Goal: Task Accomplishment & Management: Manage account settings

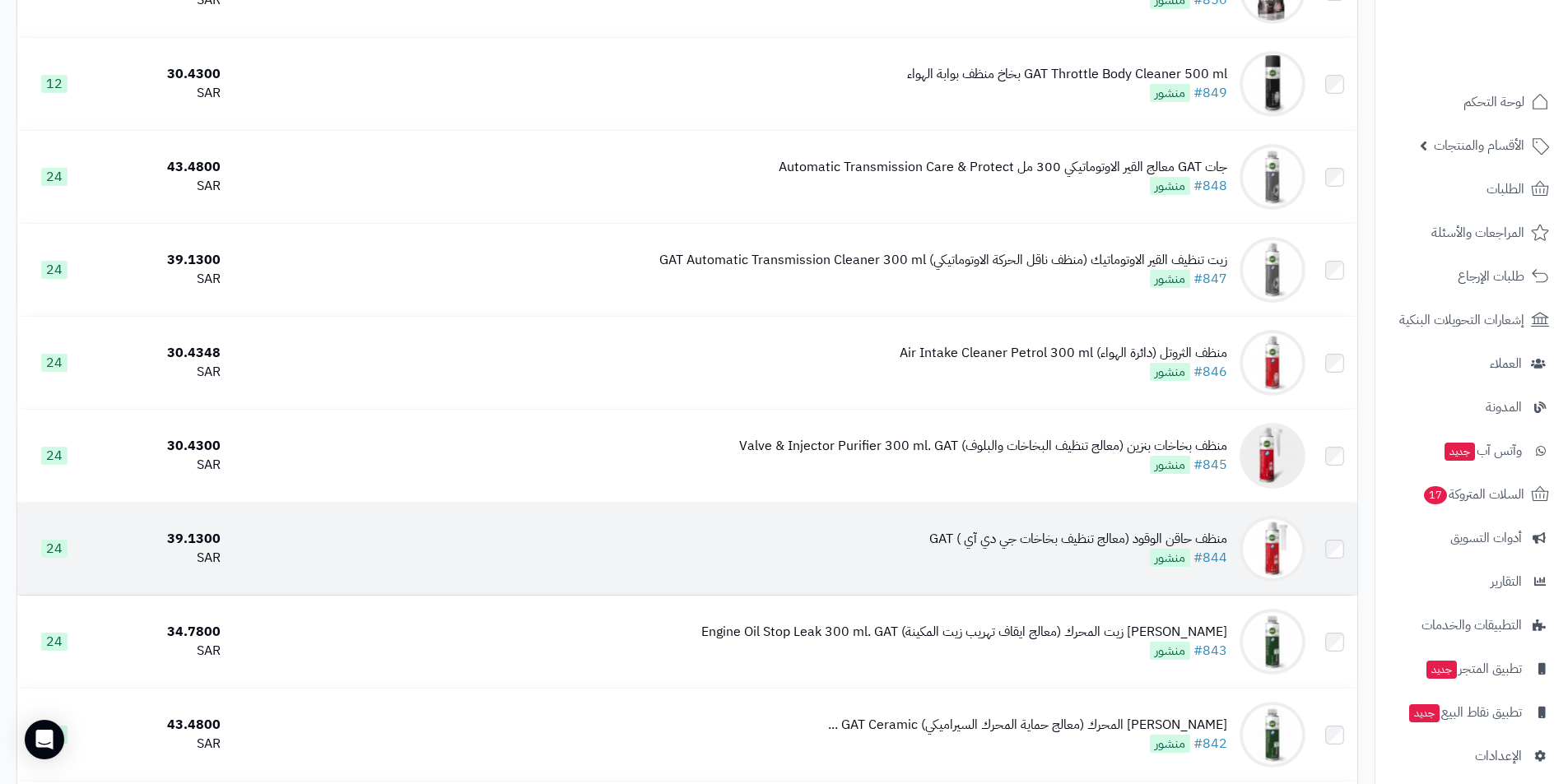
scroll to position [8904, 0]
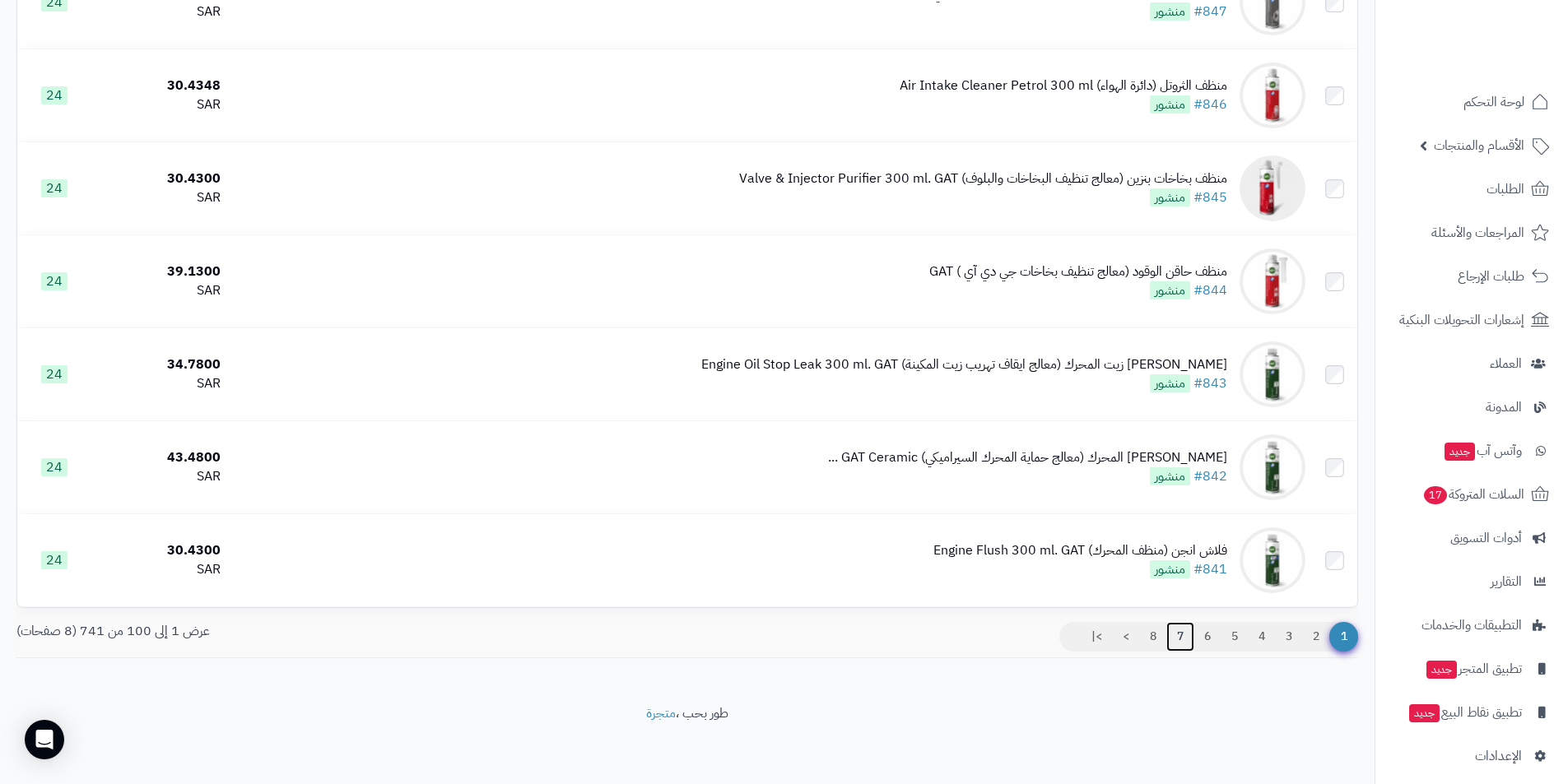
click at [1183, 632] on link "7" at bounding box center [1180, 637] width 28 height 30
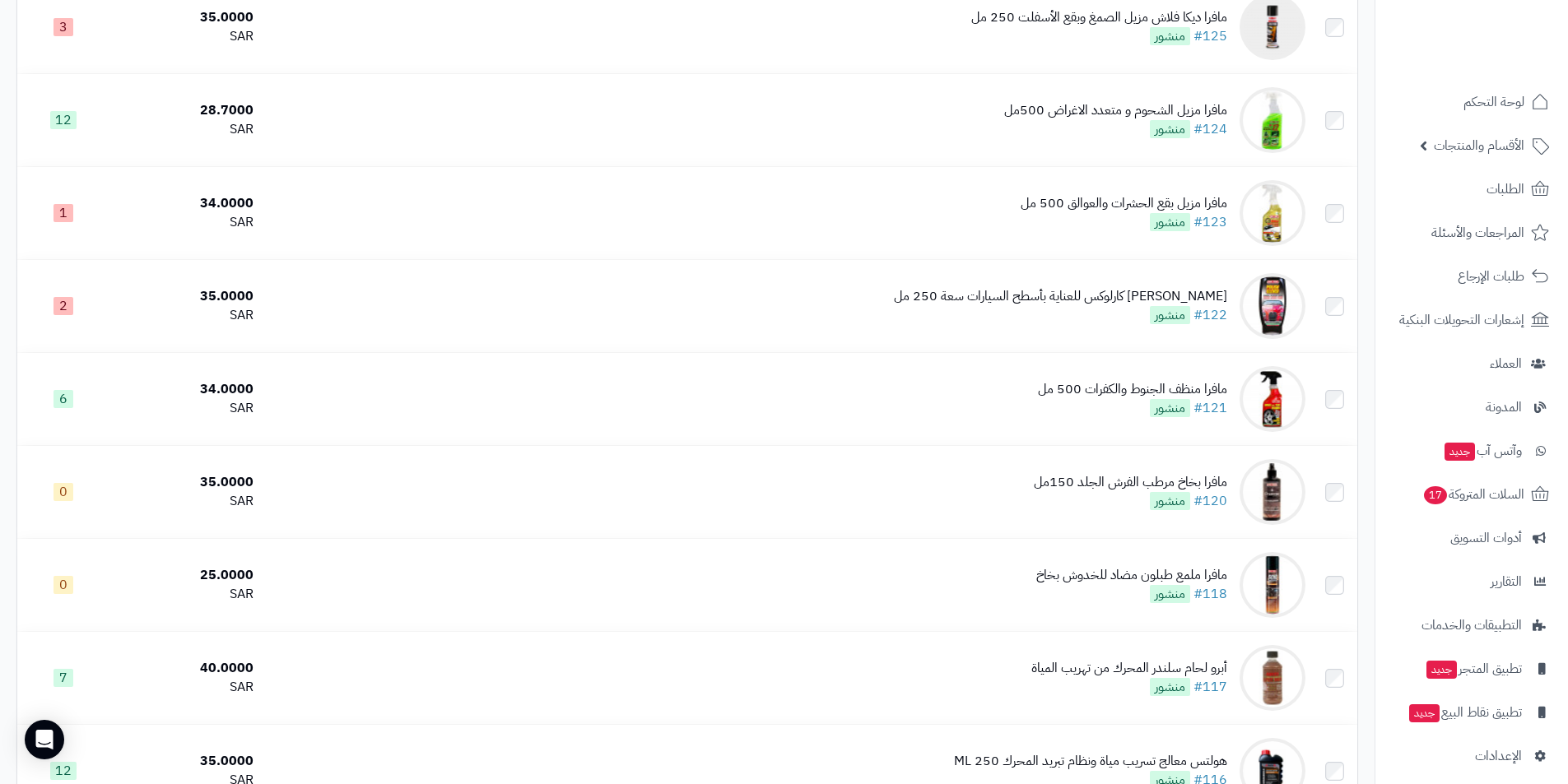
scroll to position [8904, 0]
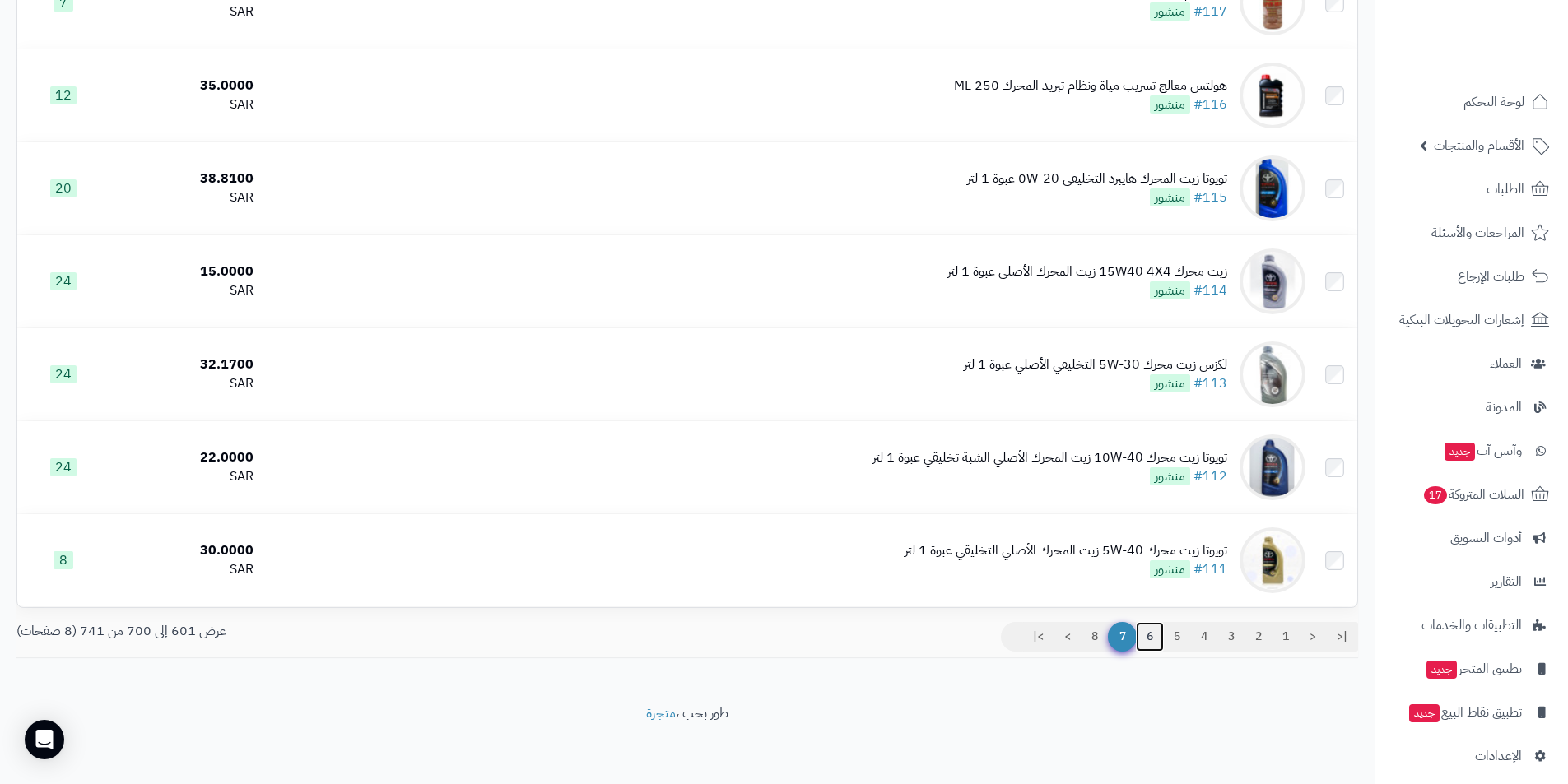
click at [1144, 637] on link "6" at bounding box center [1150, 637] width 28 height 30
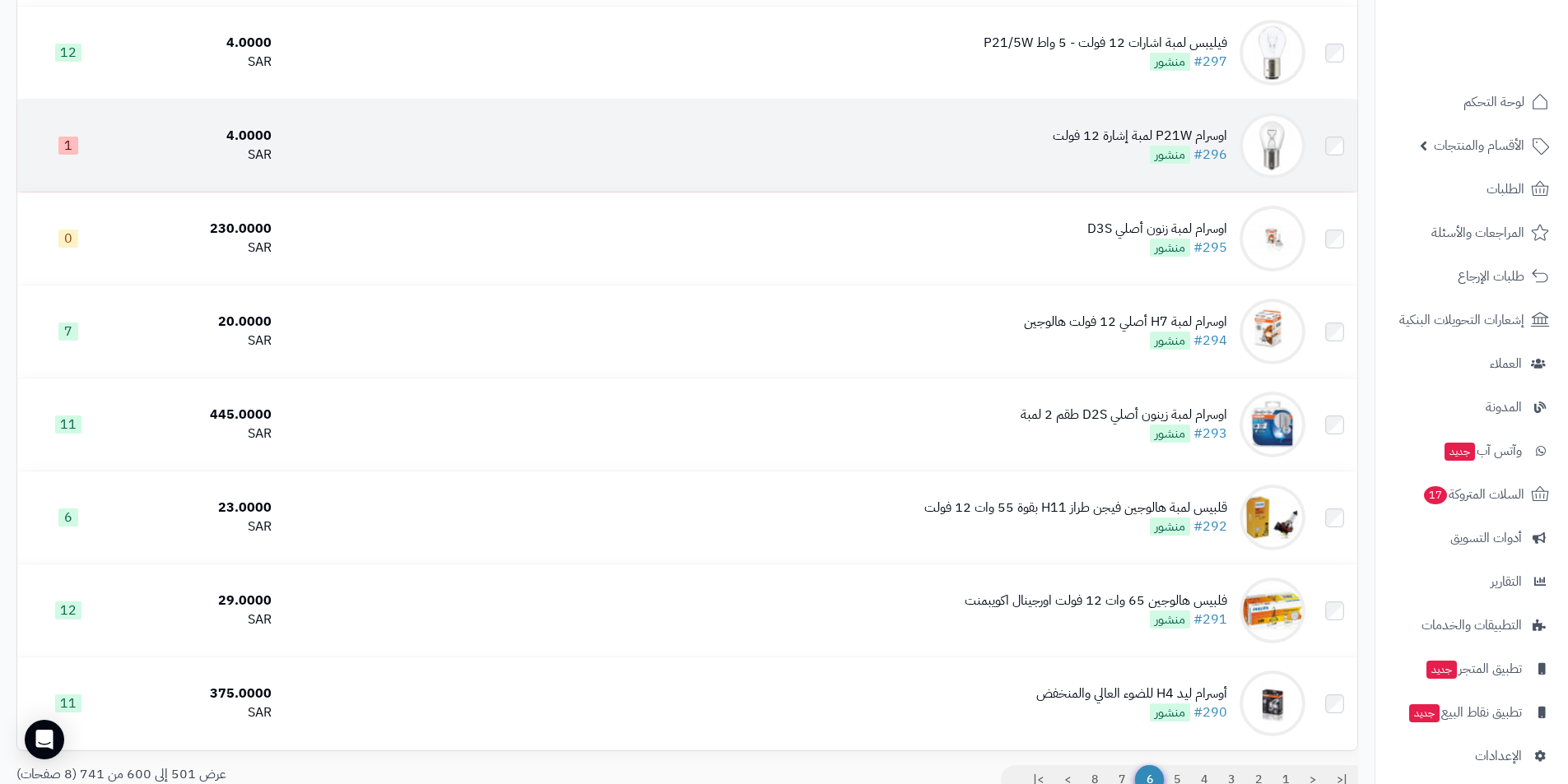
scroll to position [8801, 0]
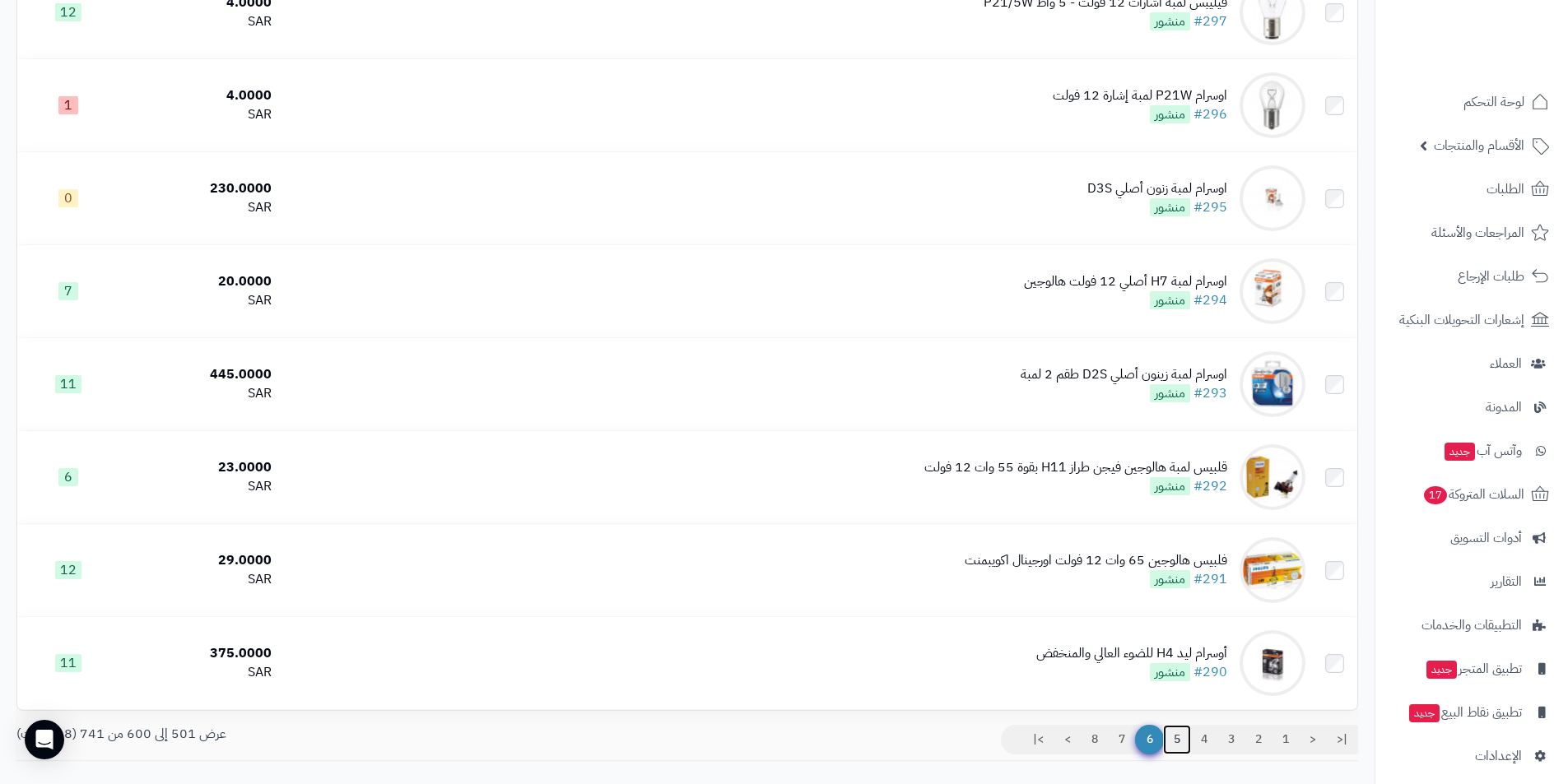
click at [1171, 733] on link "5" at bounding box center [1176, 739] width 28 height 30
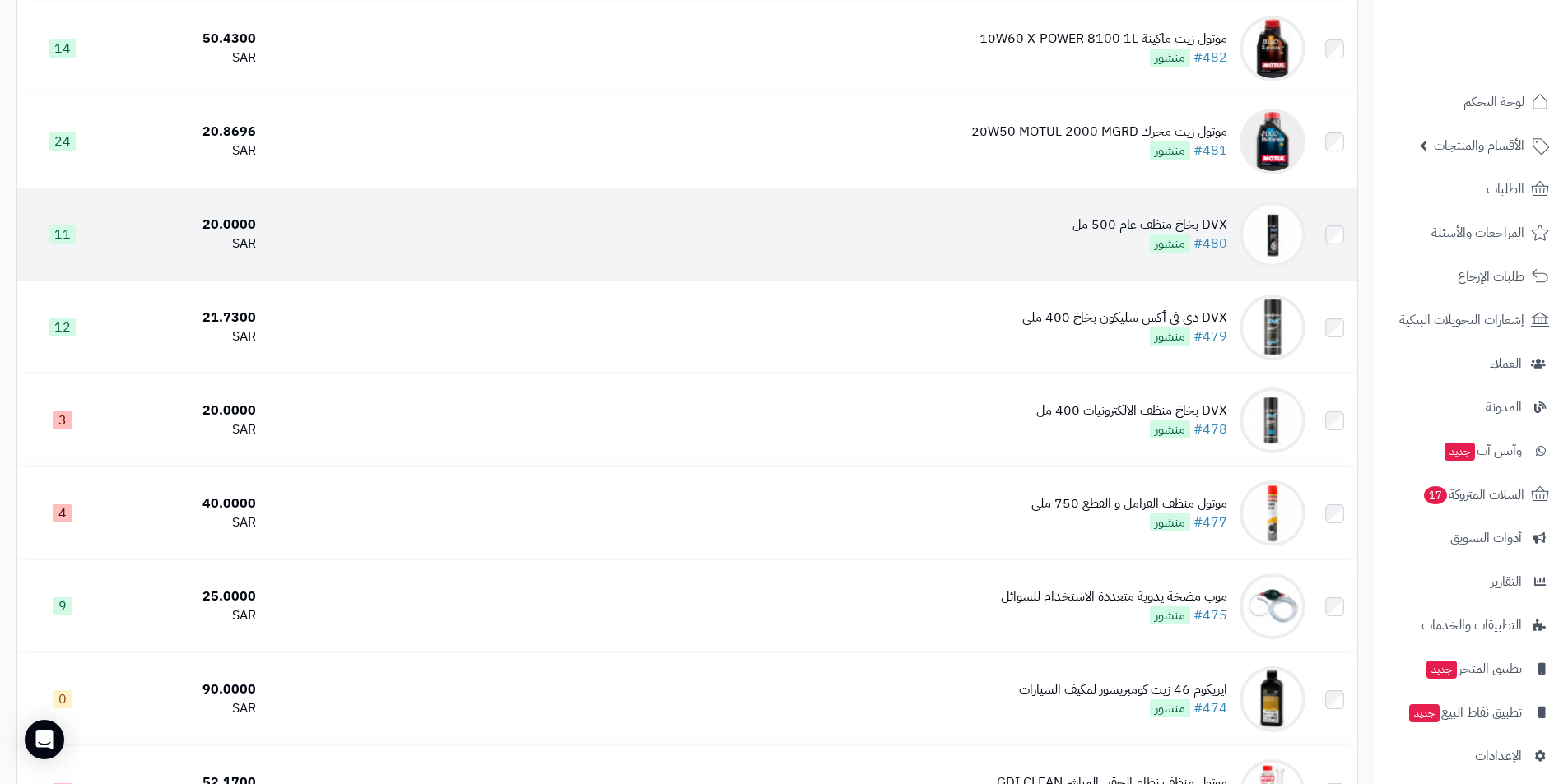
scroll to position [3948, 0]
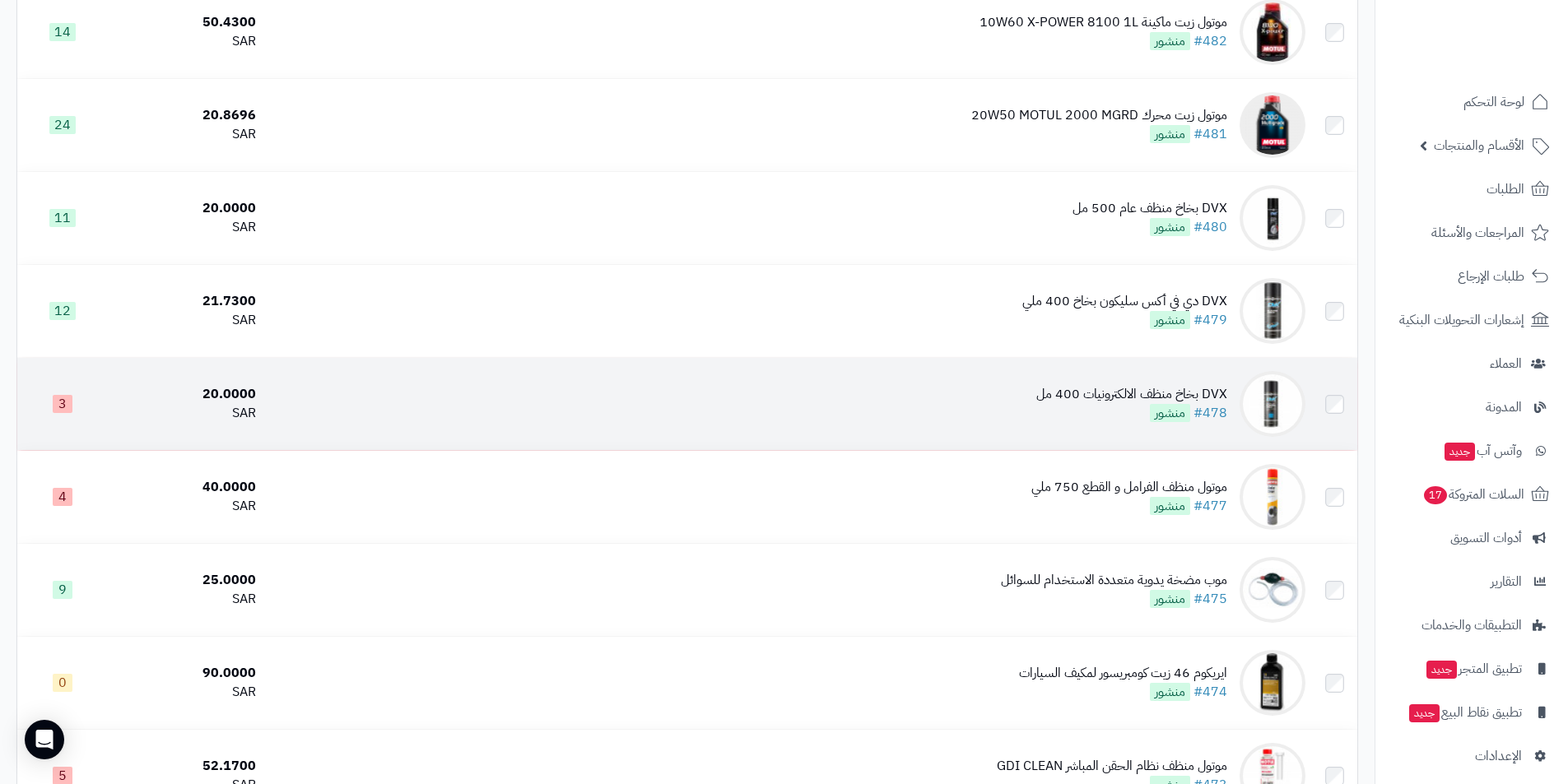
click at [1081, 387] on div "DVX بخاخ منظف الالكترونيات 400 مل" at bounding box center [1132, 394] width 191 height 19
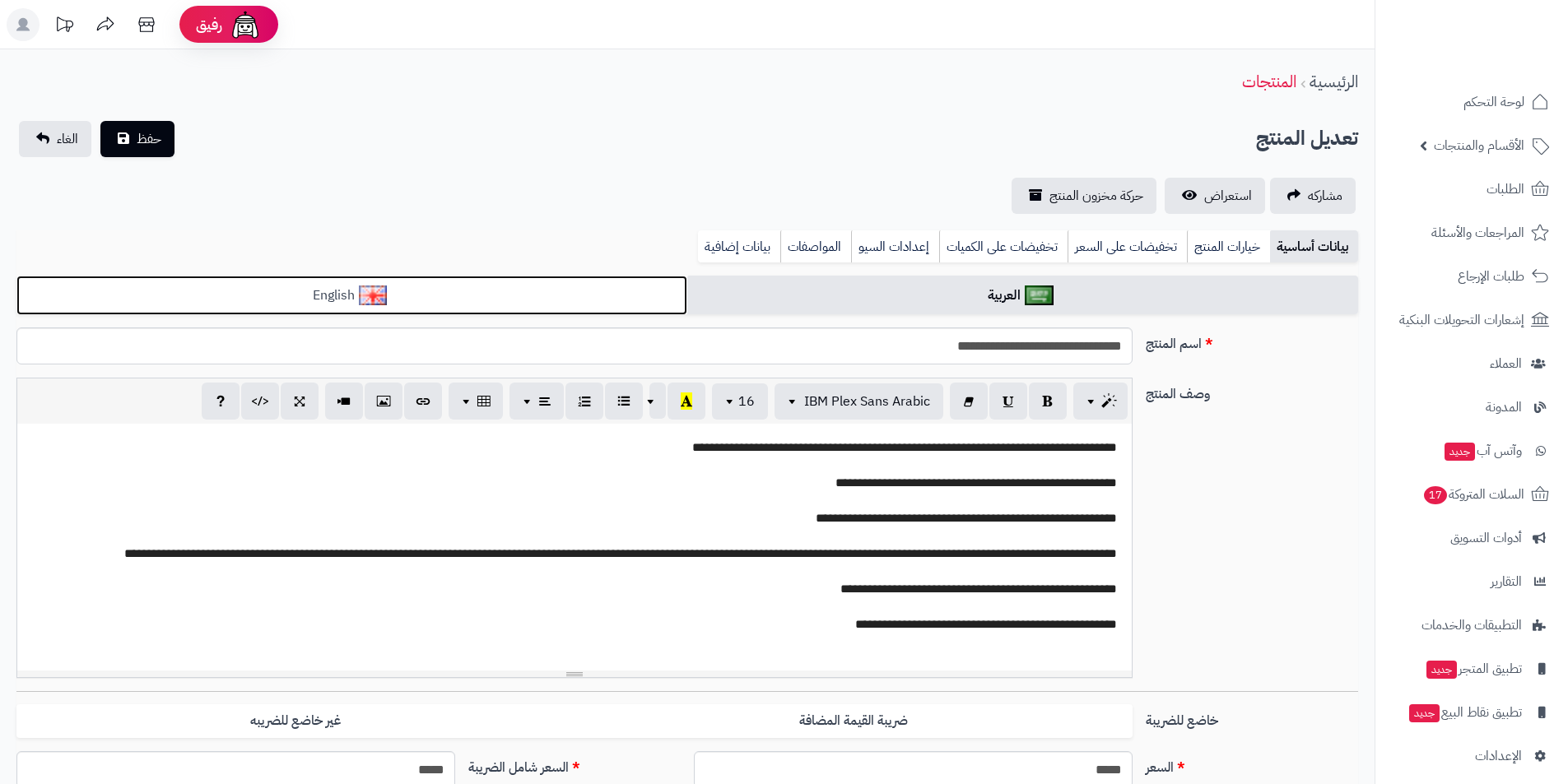
drag, startPoint x: 0, startPoint y: 0, endPoint x: 477, endPoint y: 311, distance: 569.4
click at [477, 311] on link "English" at bounding box center [352, 295] width 671 height 40
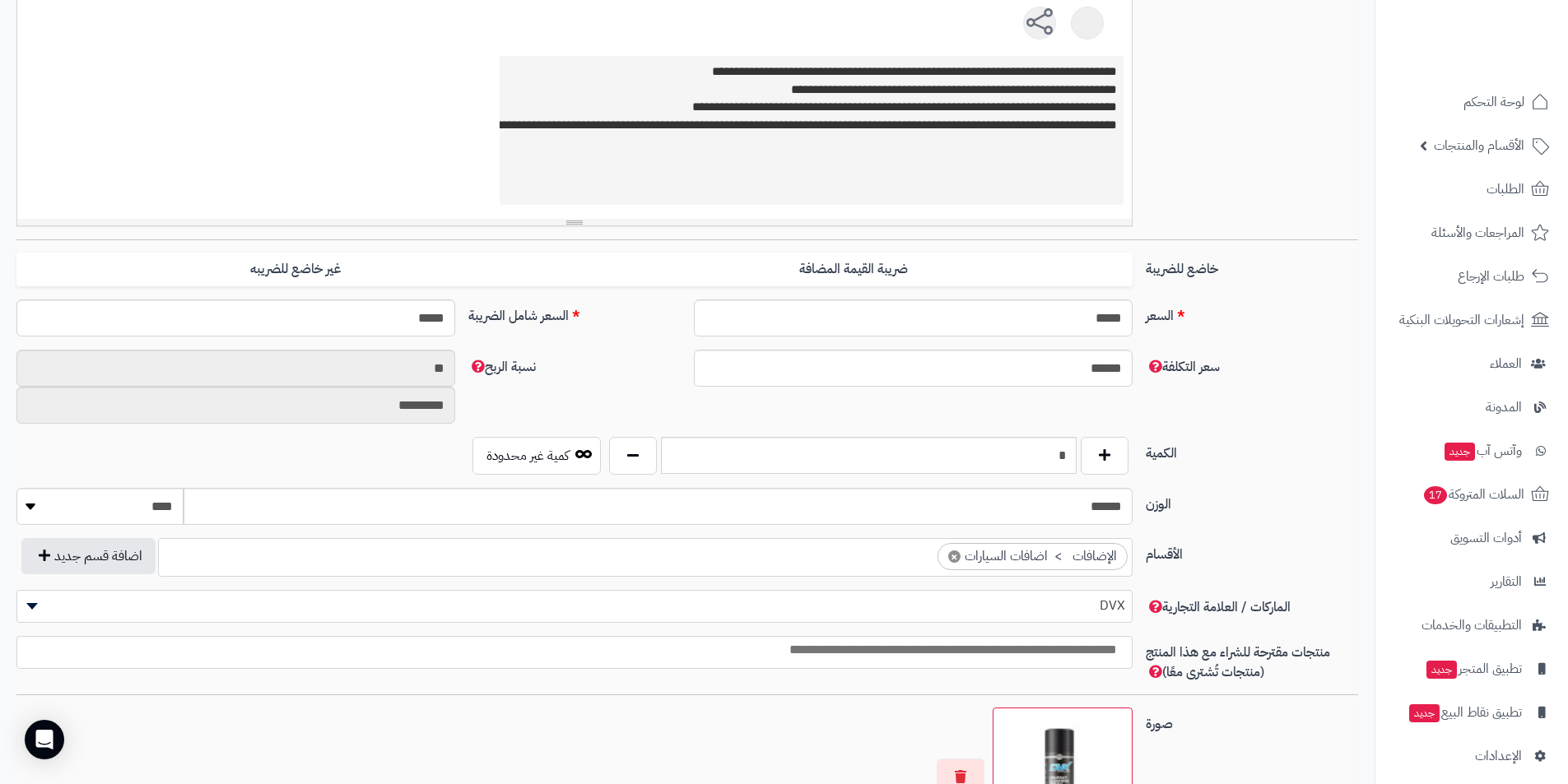
scroll to position [493, 0]
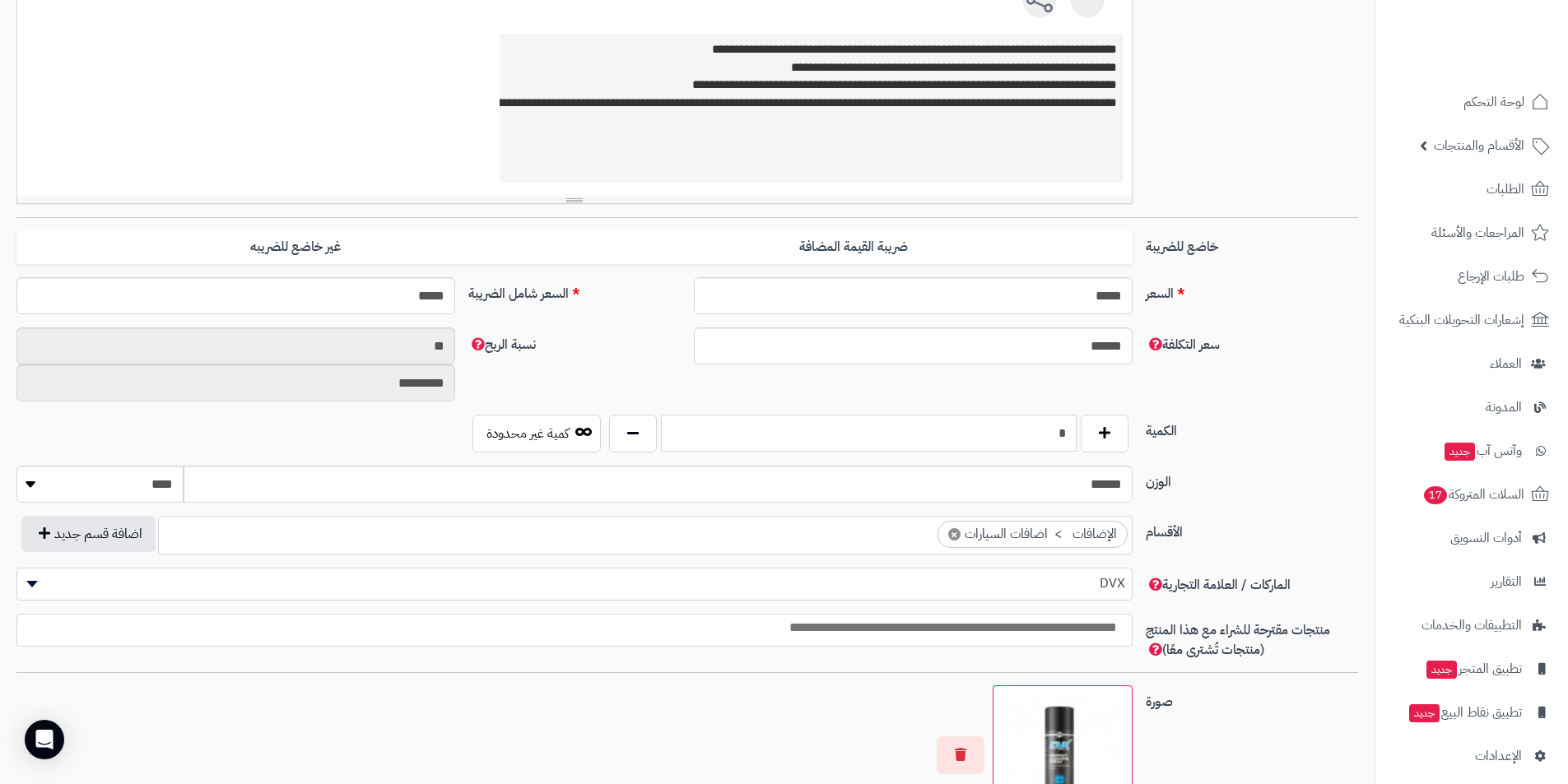
click at [1042, 422] on input "*" at bounding box center [868, 432] width 415 height 37
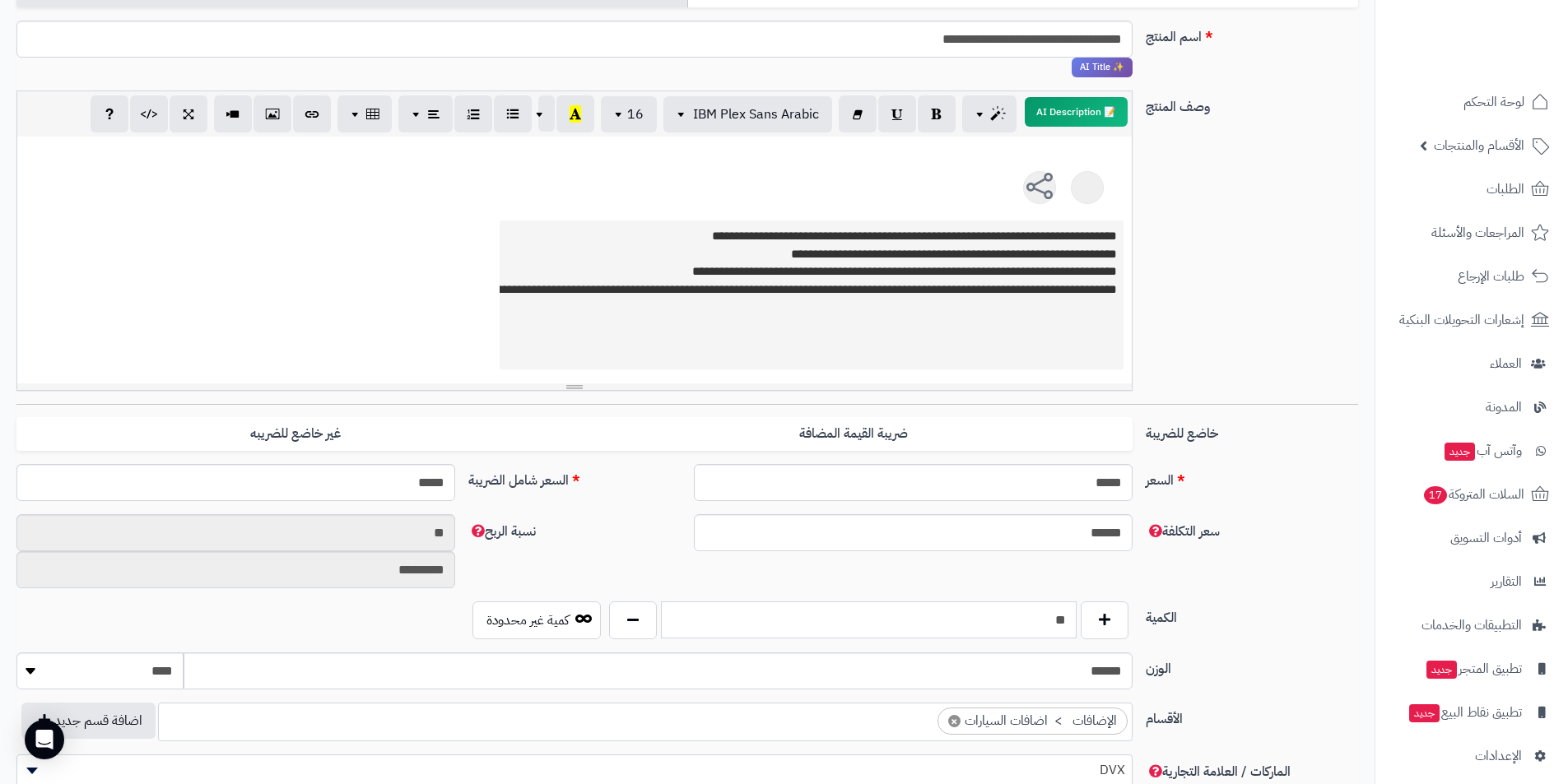
scroll to position [0, 0]
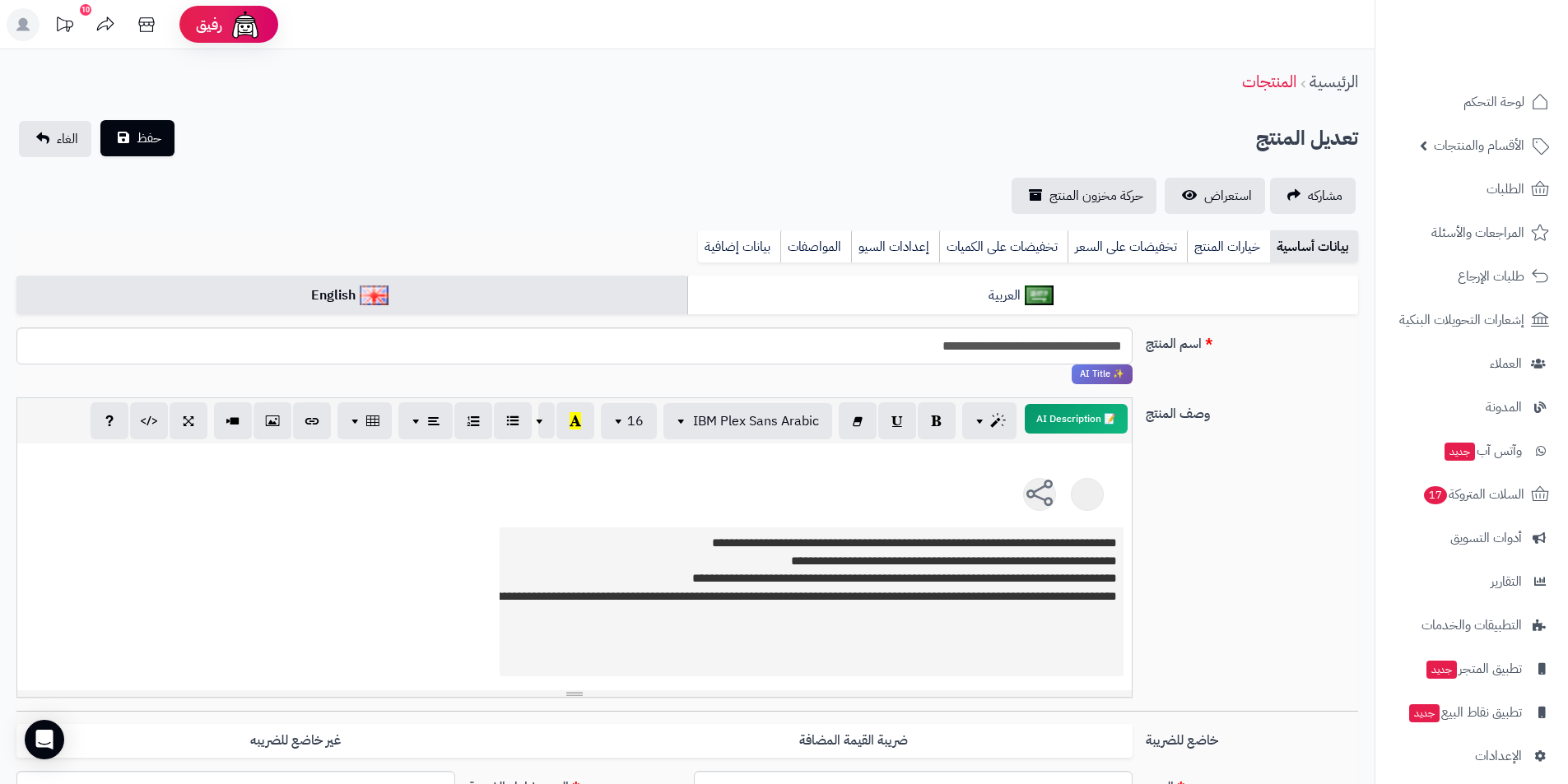
type input "**"
click at [171, 151] on button "حفظ" at bounding box center [136, 138] width 74 height 36
click at [146, 136] on span "حفظ" at bounding box center [148, 138] width 25 height 20
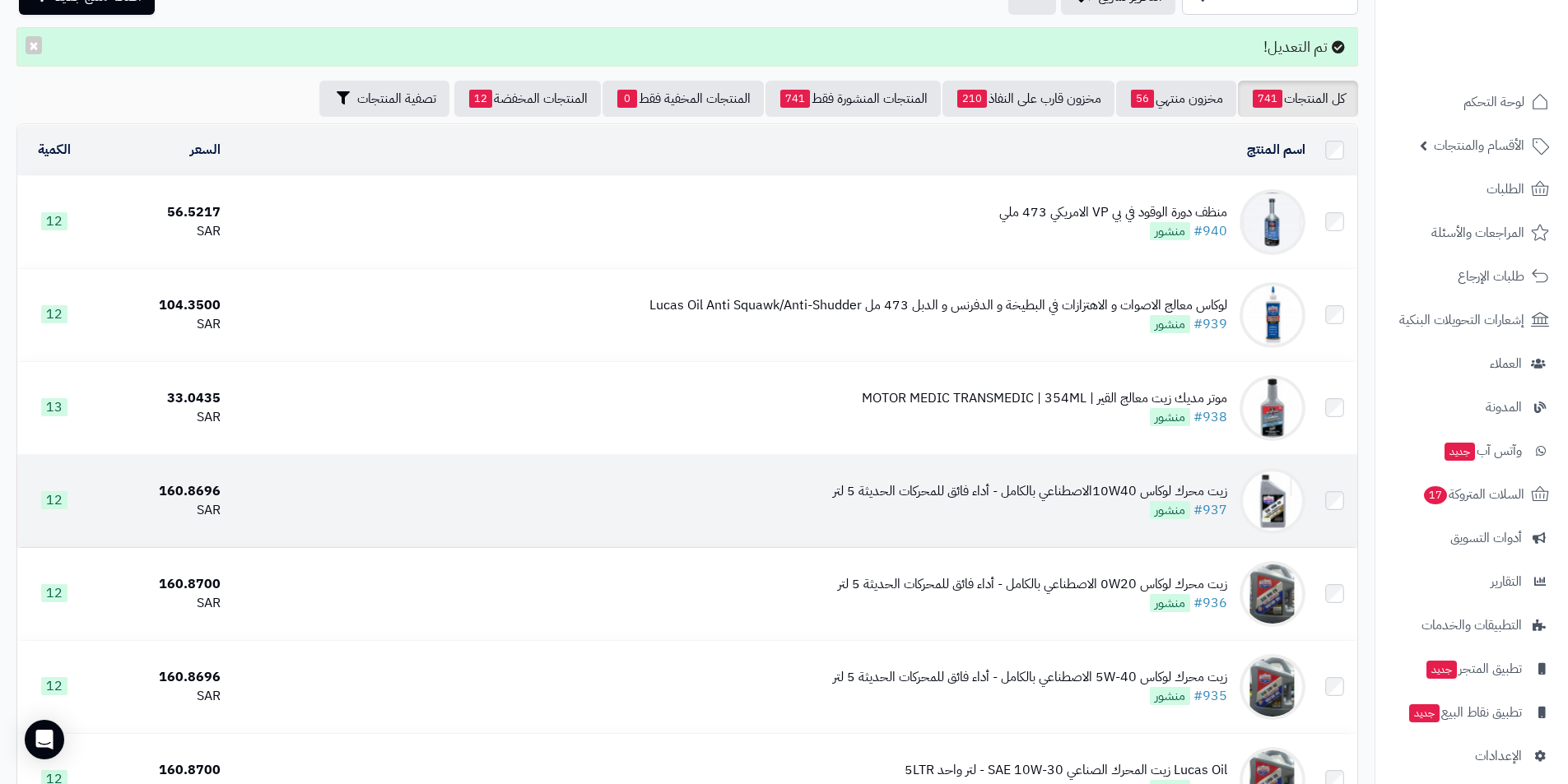
scroll to position [412, 0]
